Goal: Entertainment & Leisure: Consume media (video, audio)

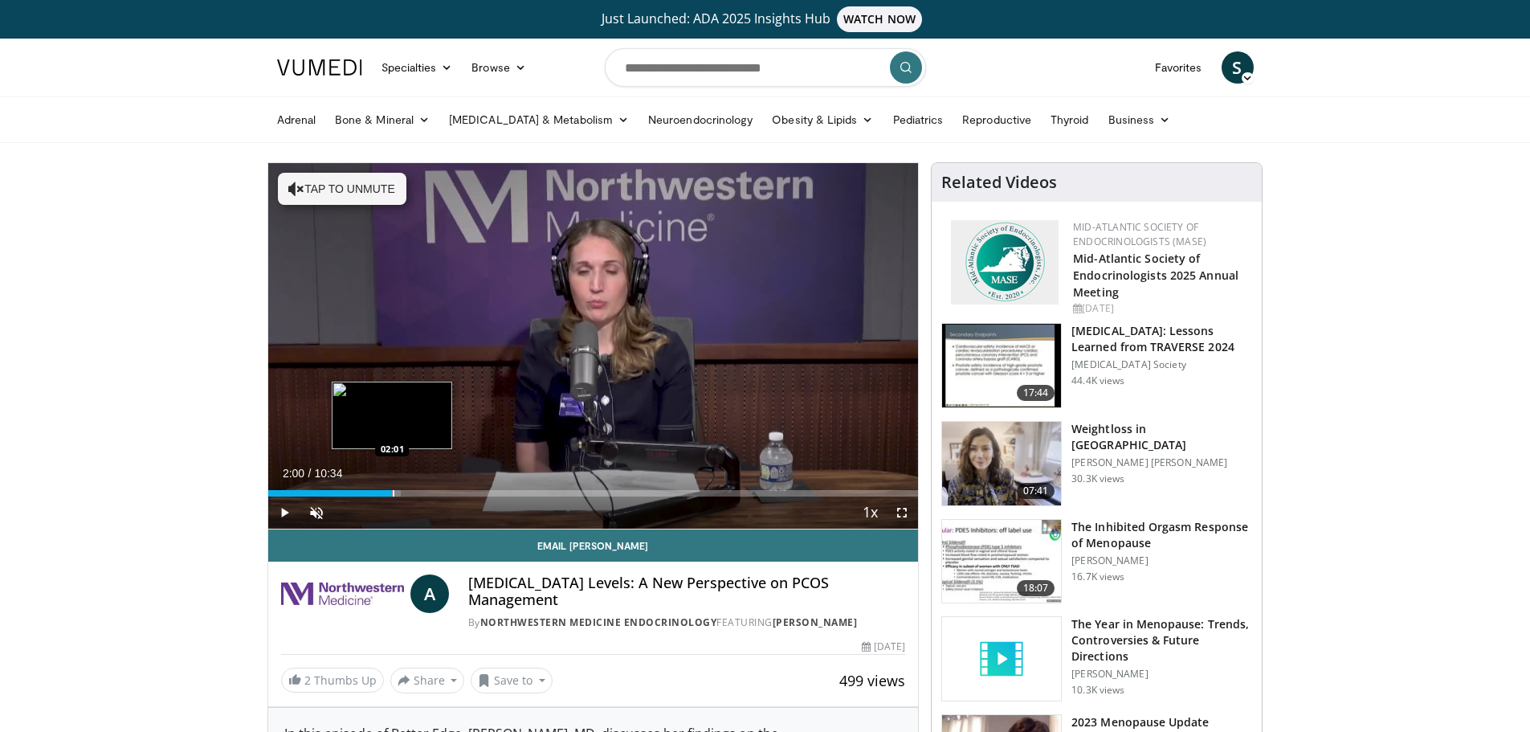
click at [393, 491] on div "Progress Bar" at bounding box center [394, 493] width 2 height 6
click at [451, 490] on div "Progress Bar" at bounding box center [452, 493] width 2 height 6
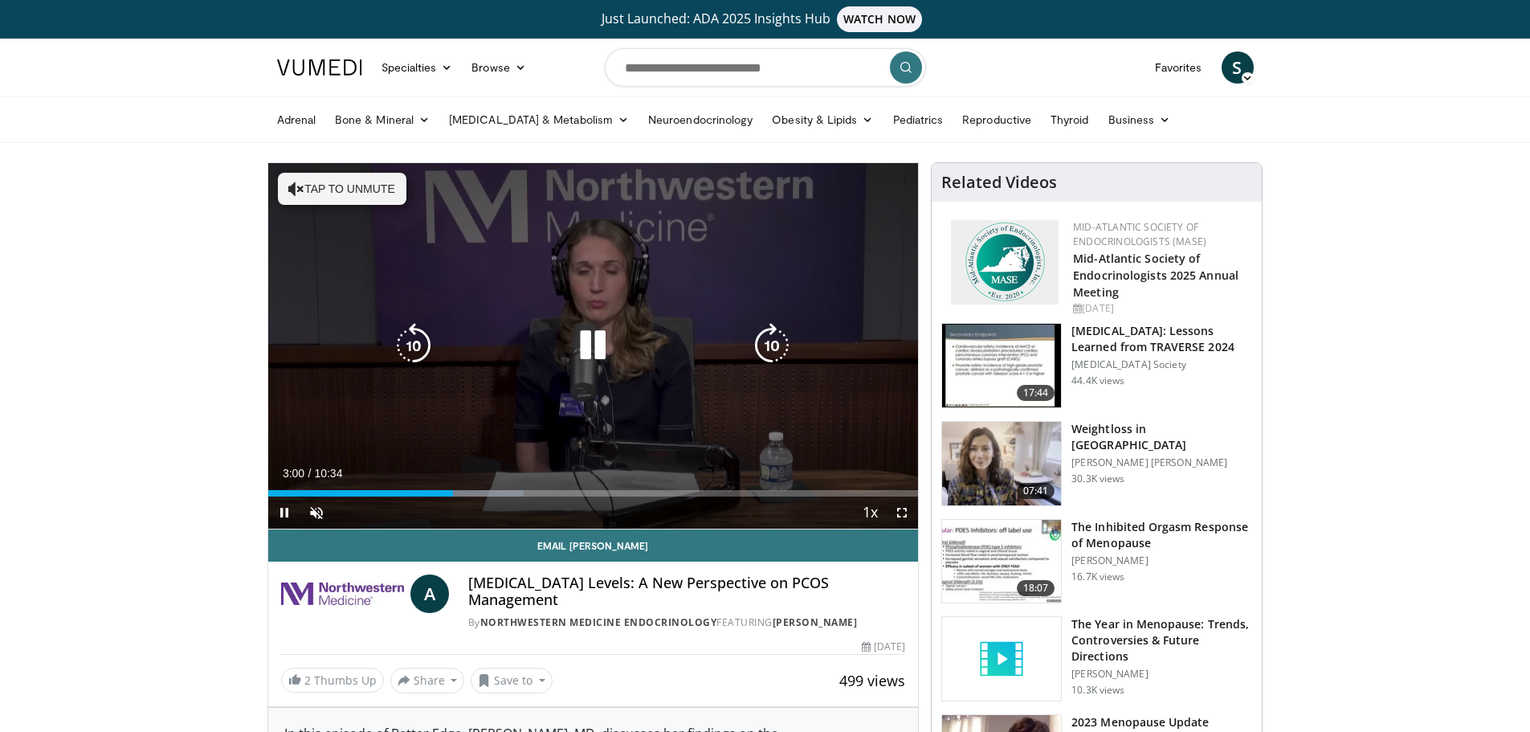
click at [527, 493] on div "Loaded : 39.34% 03:00 04:10" at bounding box center [593, 493] width 651 height 6
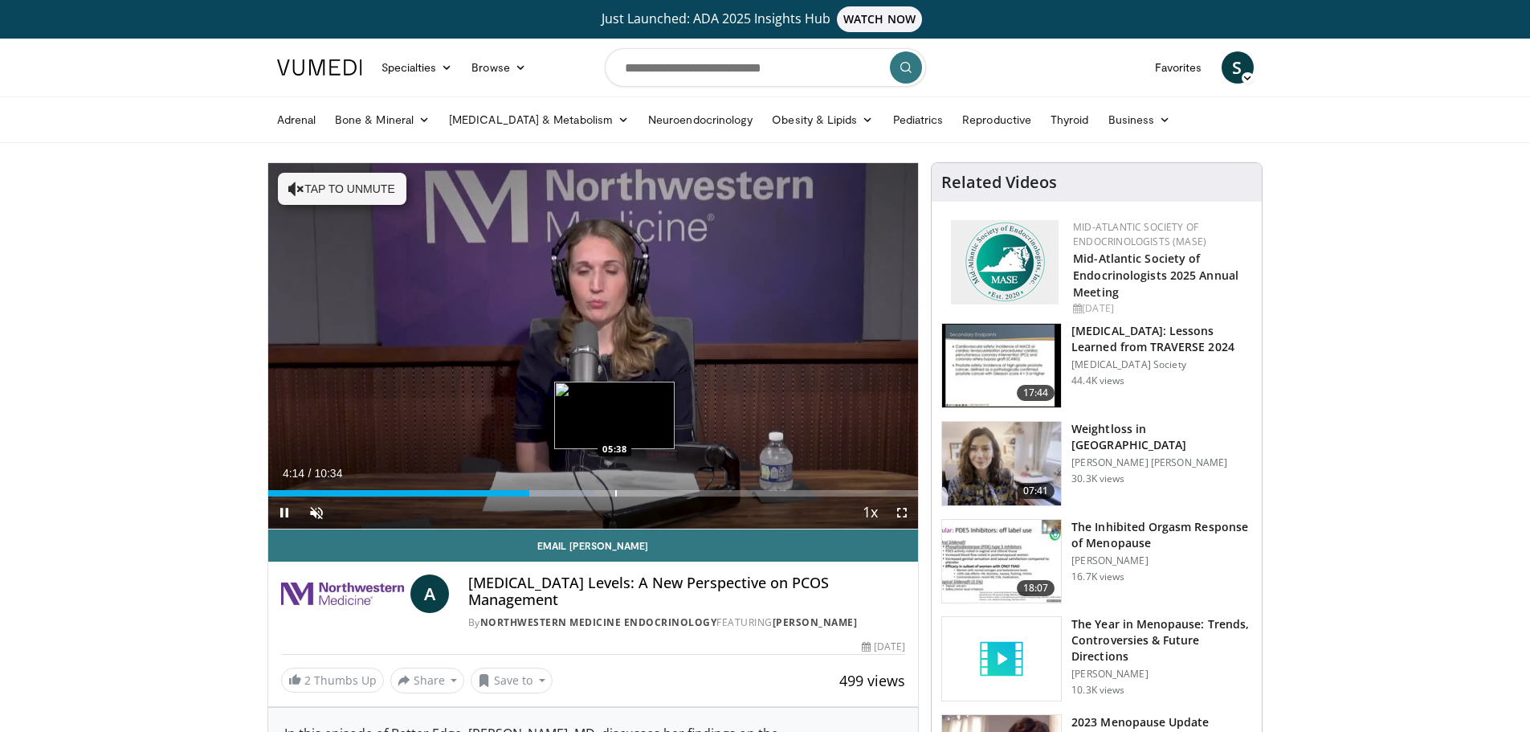
click at [615, 495] on div "Progress Bar" at bounding box center [616, 493] width 2 height 6
